Goal: Navigation & Orientation: Find specific page/section

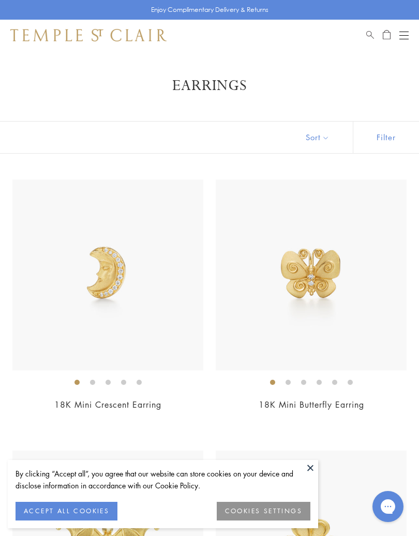
click at [314, 473] on button at bounding box center [311, 468] width 16 height 16
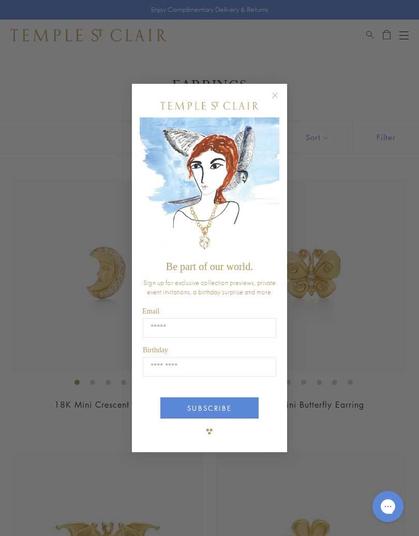
click at [275, 93] on circle "Close dialog" at bounding box center [275, 96] width 12 height 12
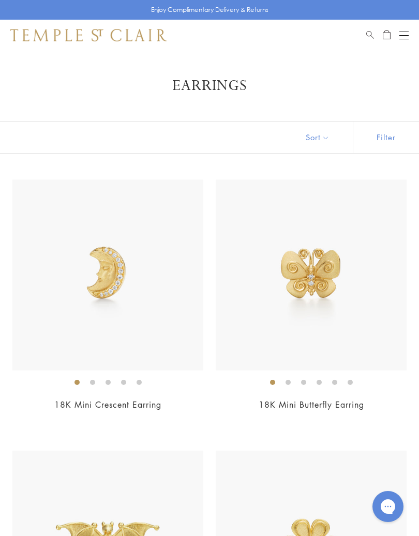
click at [413, 2] on div "Enjoy Complimentary Delivery & Returns" at bounding box center [209, 10] width 419 height 20
click at [396, 14] on div "Enjoy Complimentary Delivery & Returns" at bounding box center [209, 10] width 419 height 20
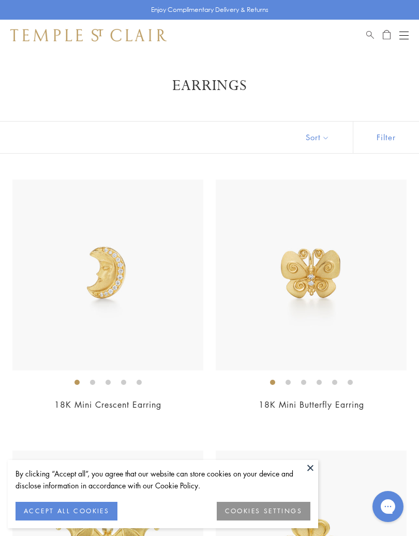
click at [412, 13] on div "Enjoy Complimentary Delivery & Returns" at bounding box center [209, 10] width 419 height 20
